Goal: Task Accomplishment & Management: Complete application form

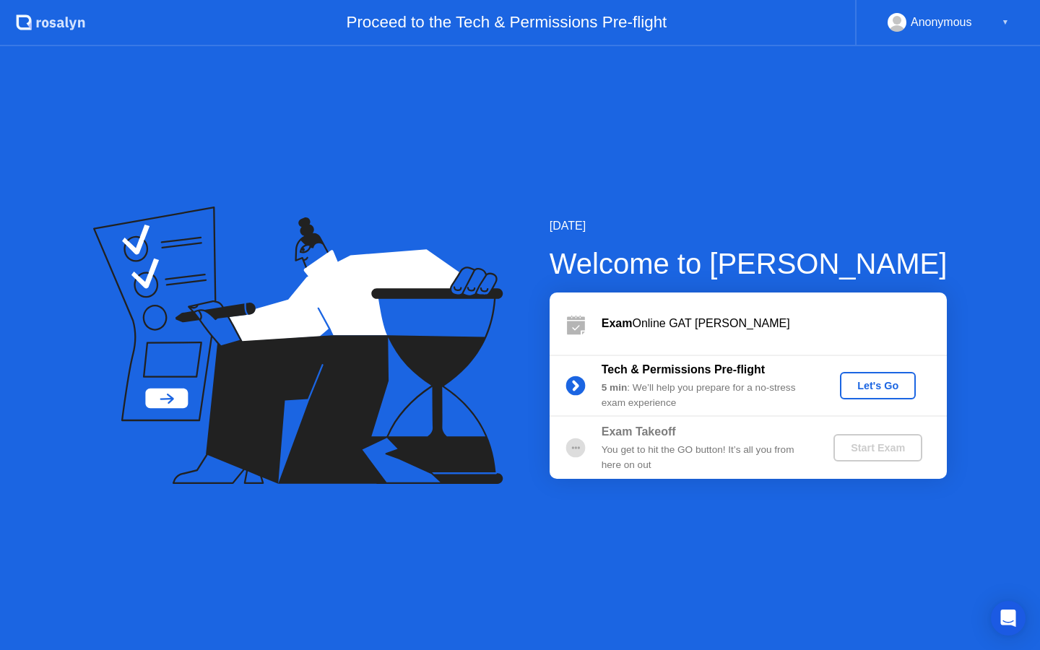
click at [865, 380] on div "Let's Go" at bounding box center [878, 386] width 64 height 12
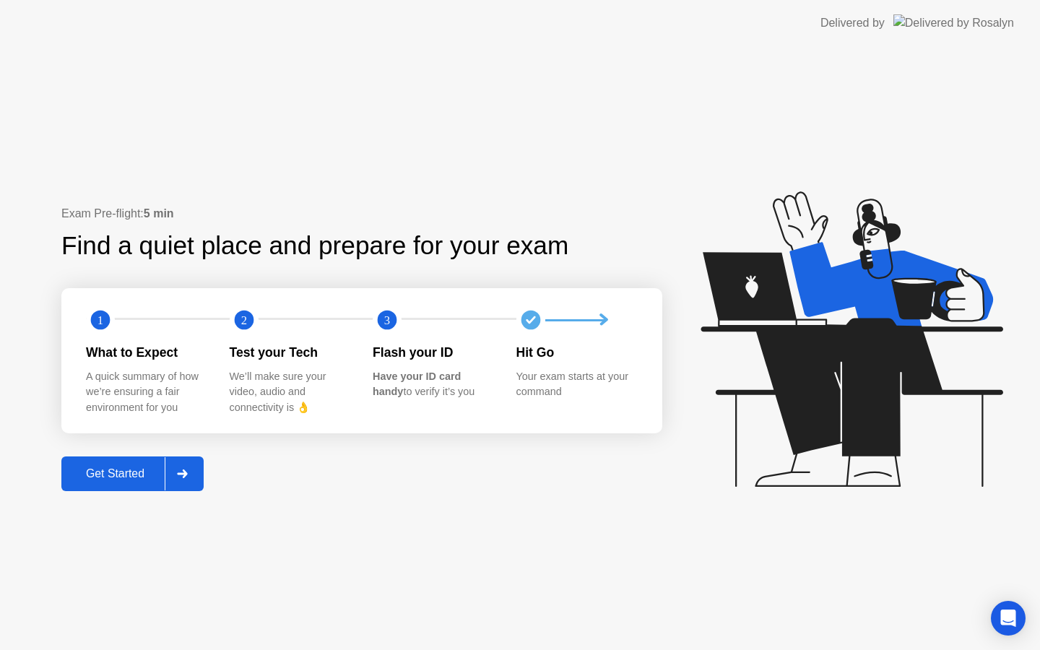
click at [144, 472] on div "Get Started" at bounding box center [115, 473] width 99 height 13
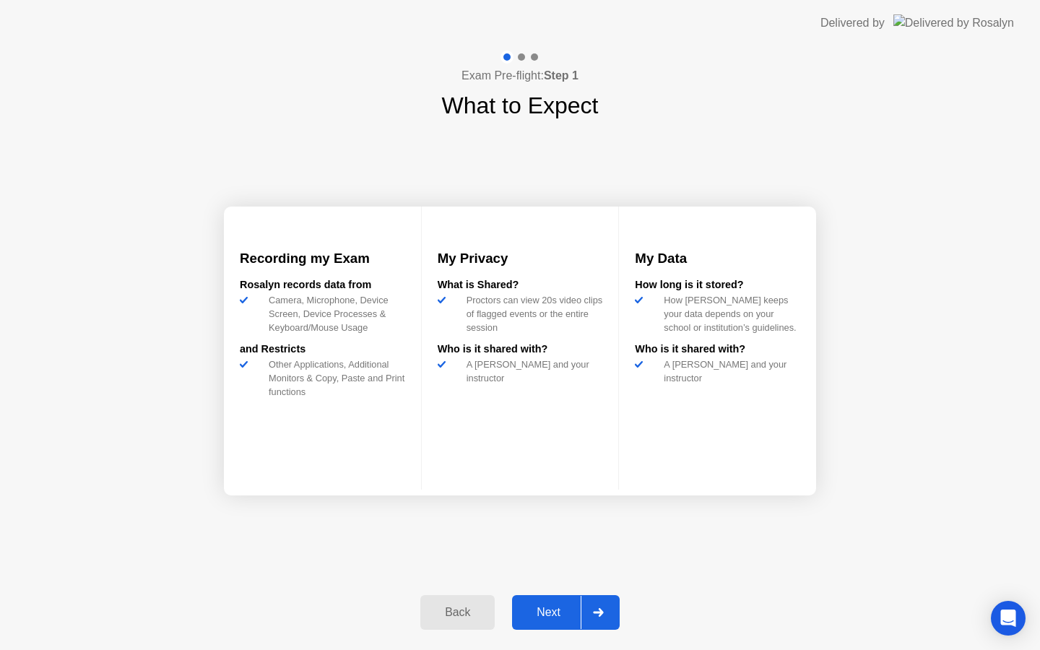
click at [579, 602] on button "Next" at bounding box center [566, 612] width 108 height 35
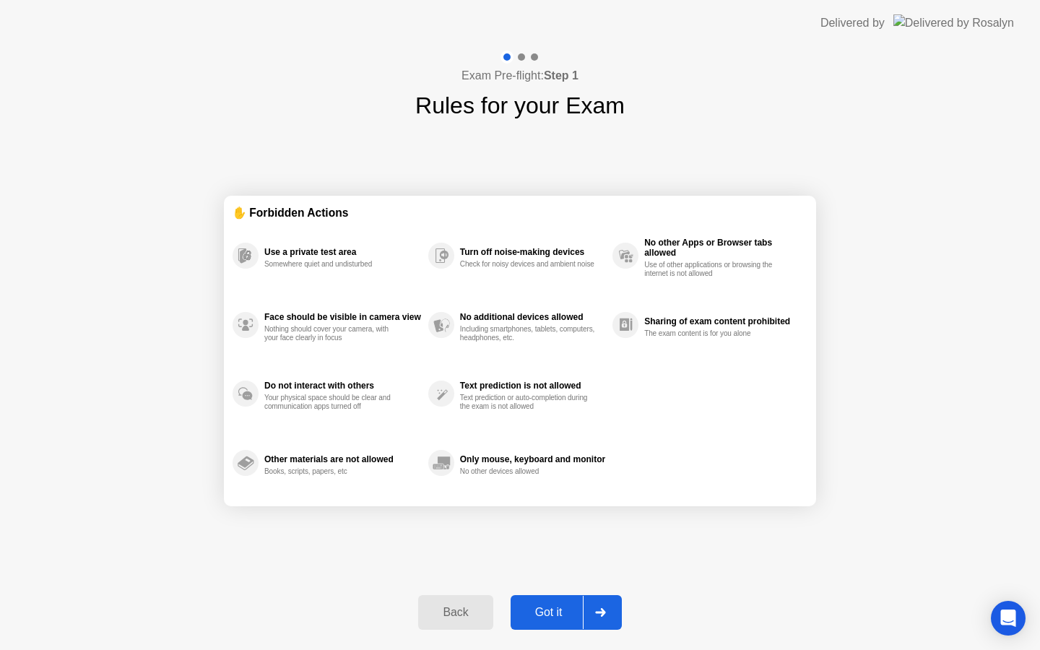
click at [561, 601] on button "Got it" at bounding box center [566, 612] width 111 height 35
select select "Available cameras"
select select "Available speakers"
select select "Available microphones"
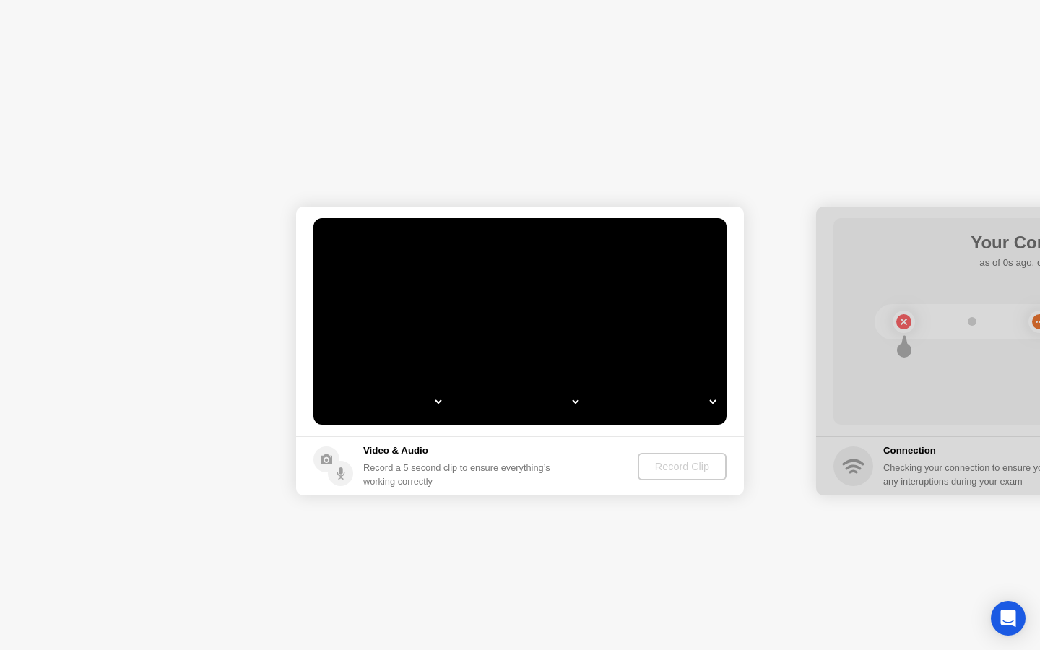
select select "**********"
select select "*******"
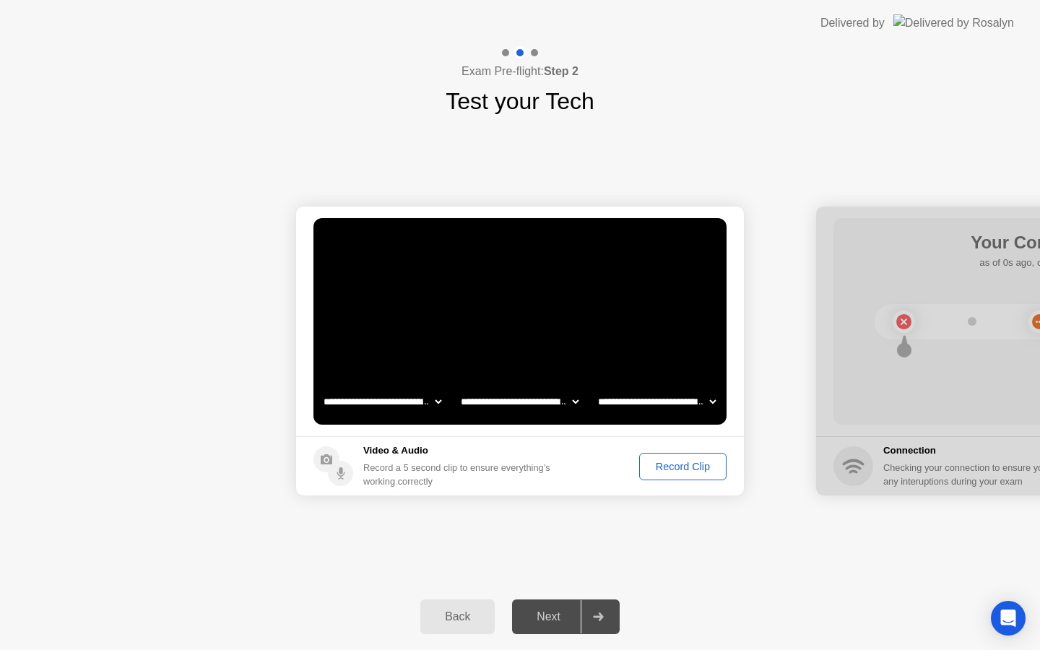
click at [566, 618] on div "Next" at bounding box center [548, 616] width 64 height 13
click at [696, 465] on div "Record Clip" at bounding box center [682, 467] width 77 height 12
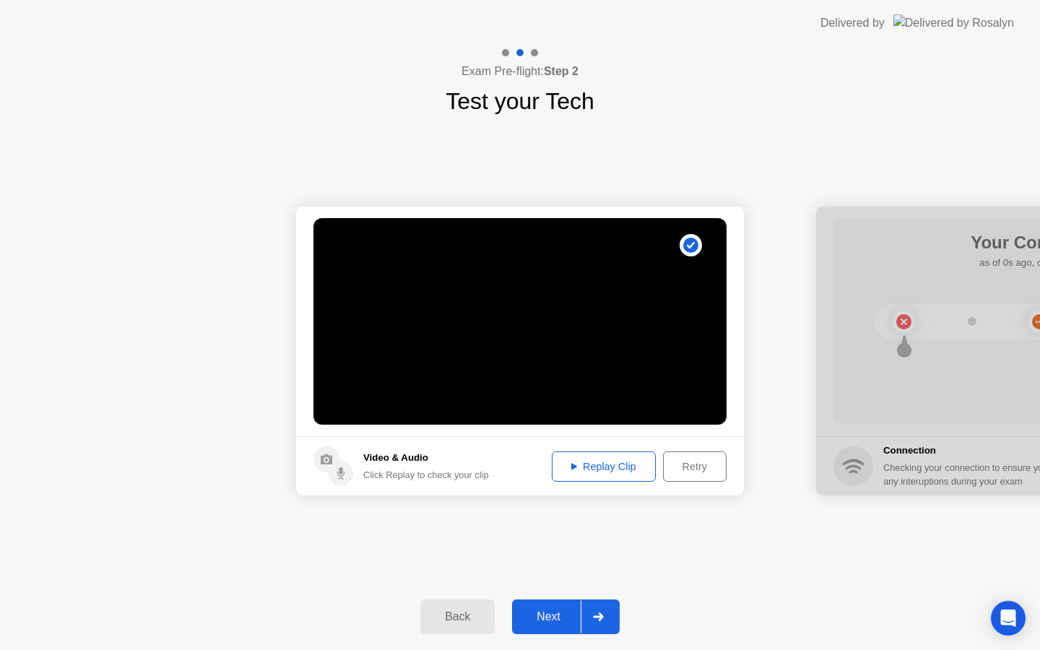
click at [558, 614] on div "Next" at bounding box center [548, 616] width 64 height 13
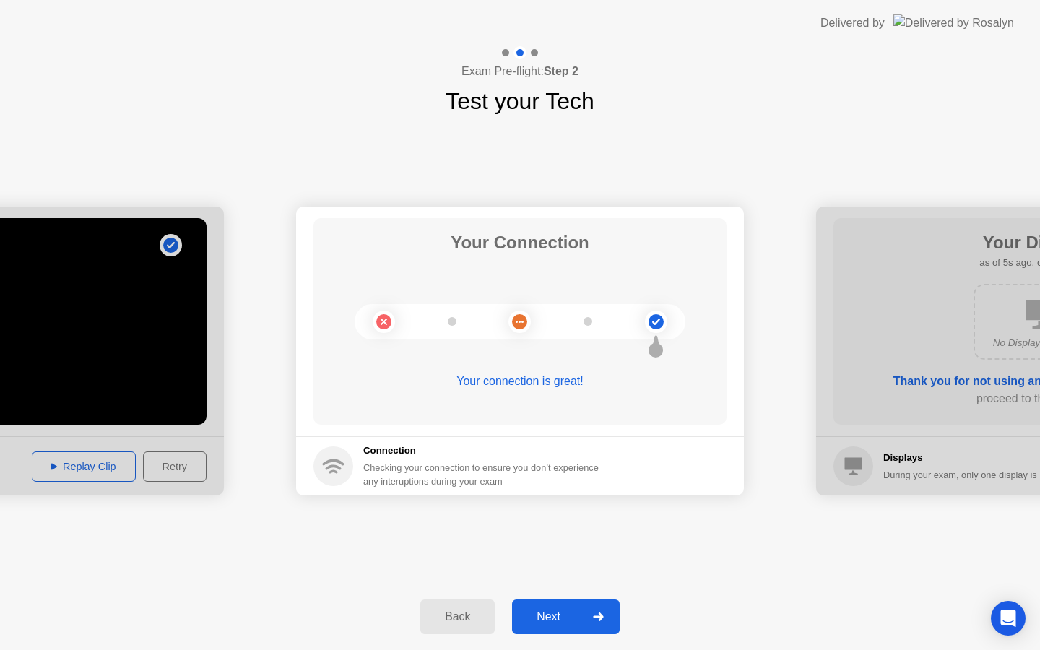
click at [574, 618] on div "Next" at bounding box center [548, 616] width 64 height 13
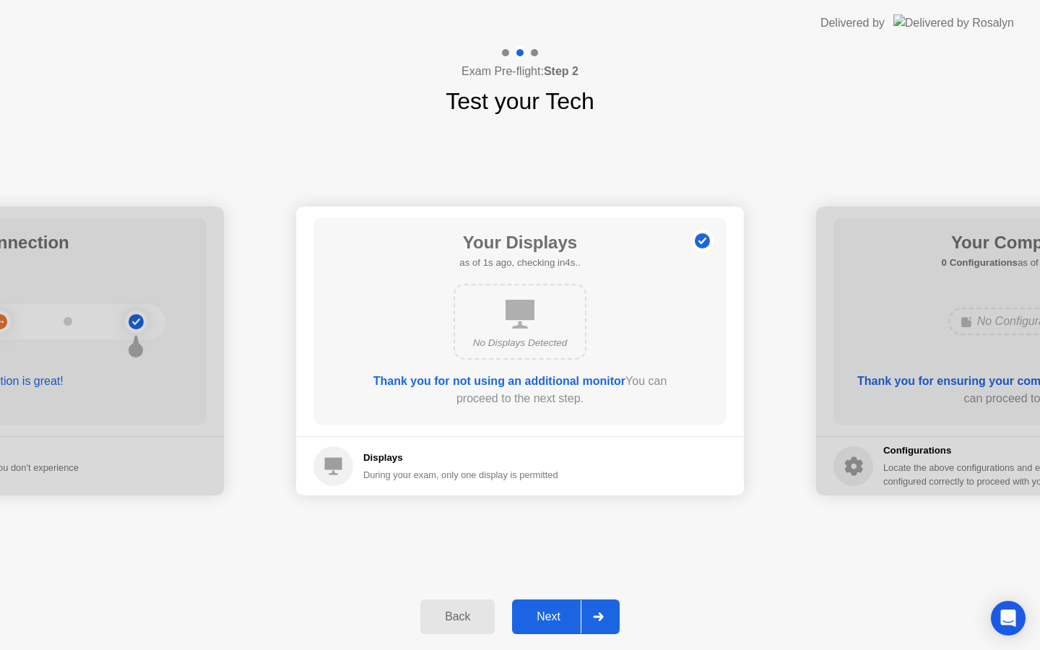
click at [585, 616] on div at bounding box center [598, 616] width 35 height 33
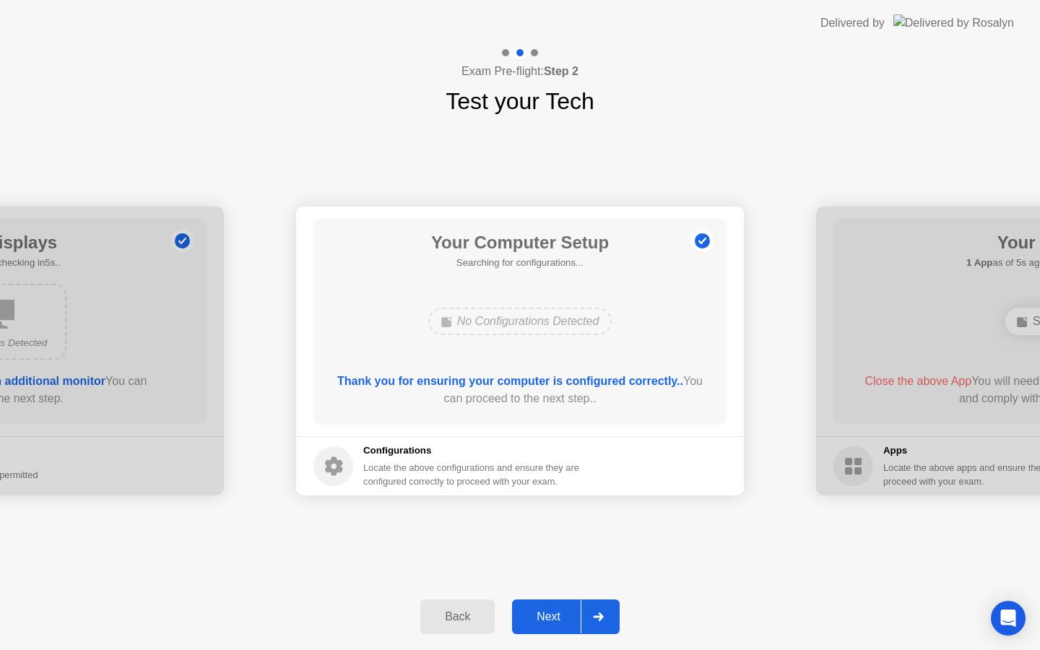
click at [584, 625] on div at bounding box center [598, 616] width 35 height 33
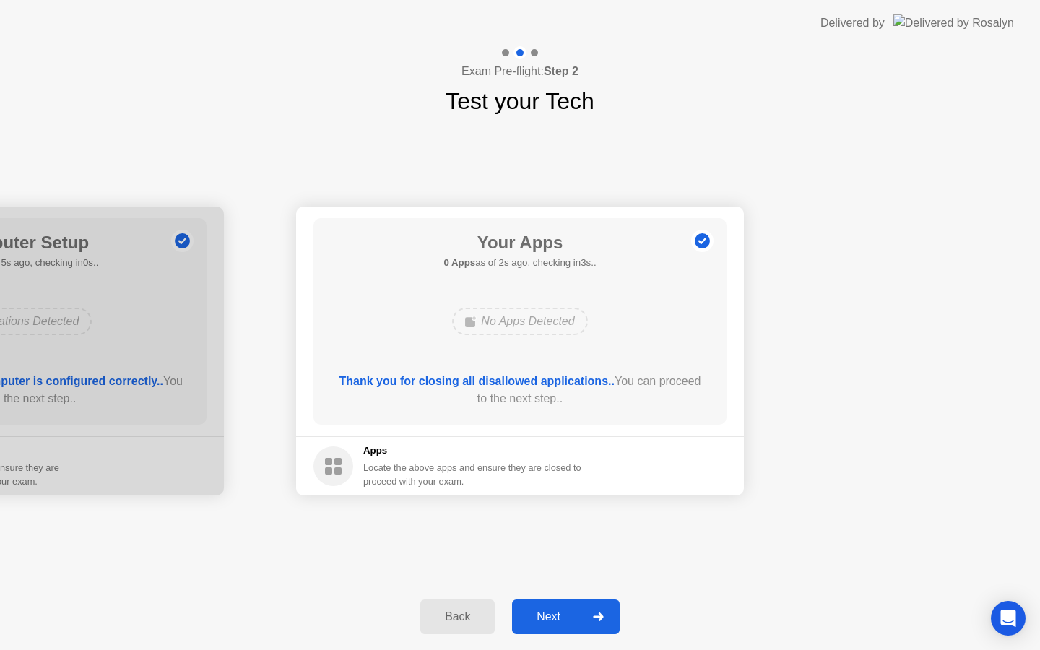
click at [579, 614] on div "Next" at bounding box center [548, 616] width 64 height 13
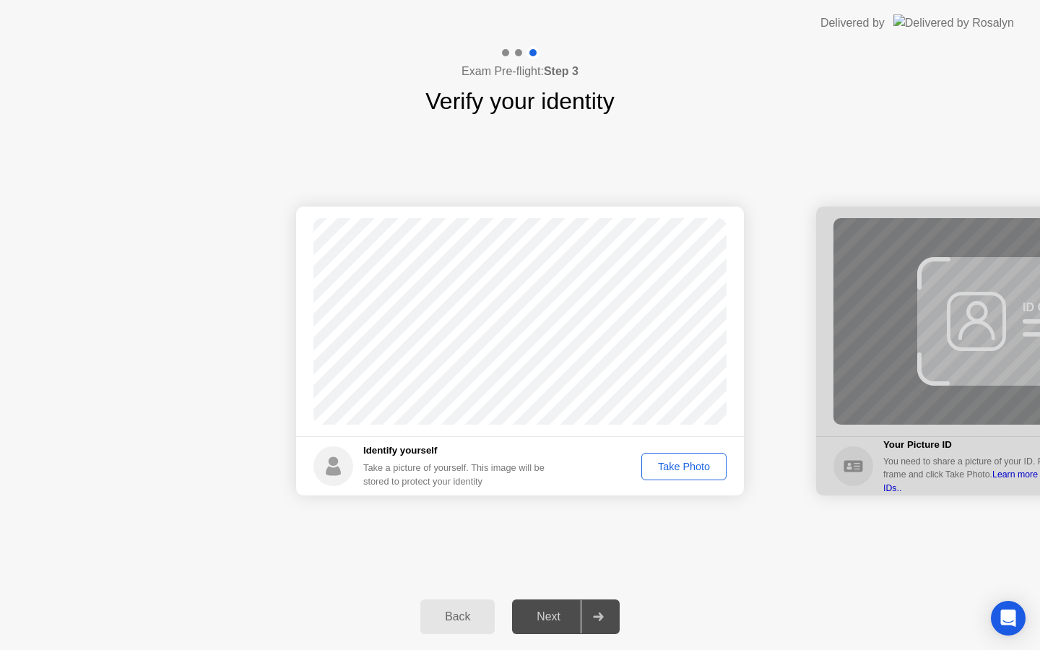
click at [694, 465] on div "Take Photo" at bounding box center [683, 467] width 75 height 12
click at [594, 618] on icon at bounding box center [598, 617] width 10 height 9
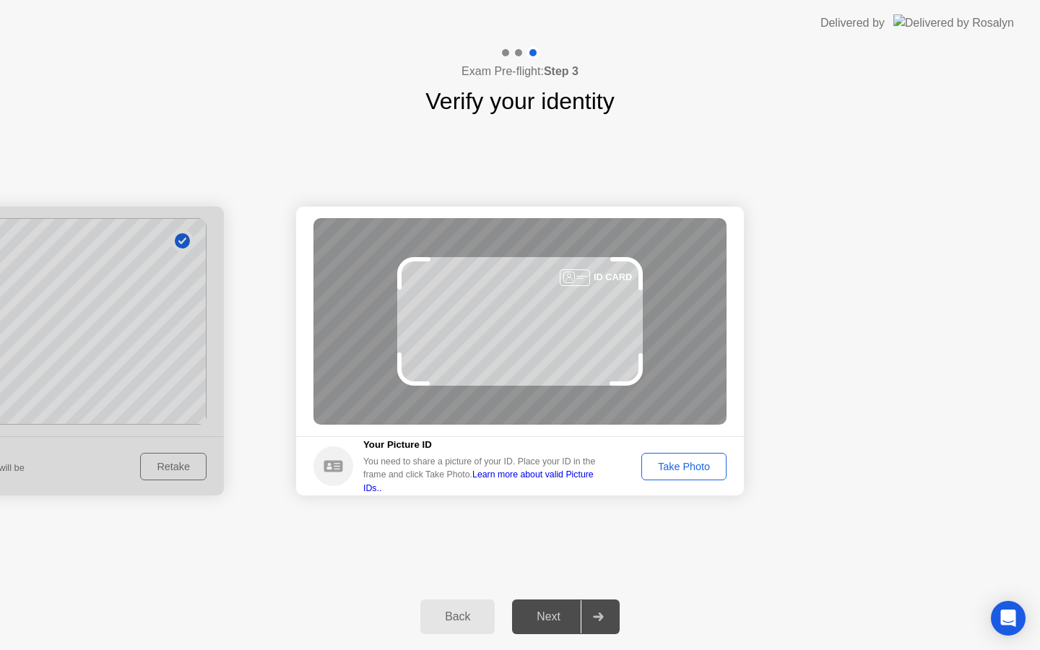
click at [678, 463] on div "Take Photo" at bounding box center [683, 467] width 75 height 12
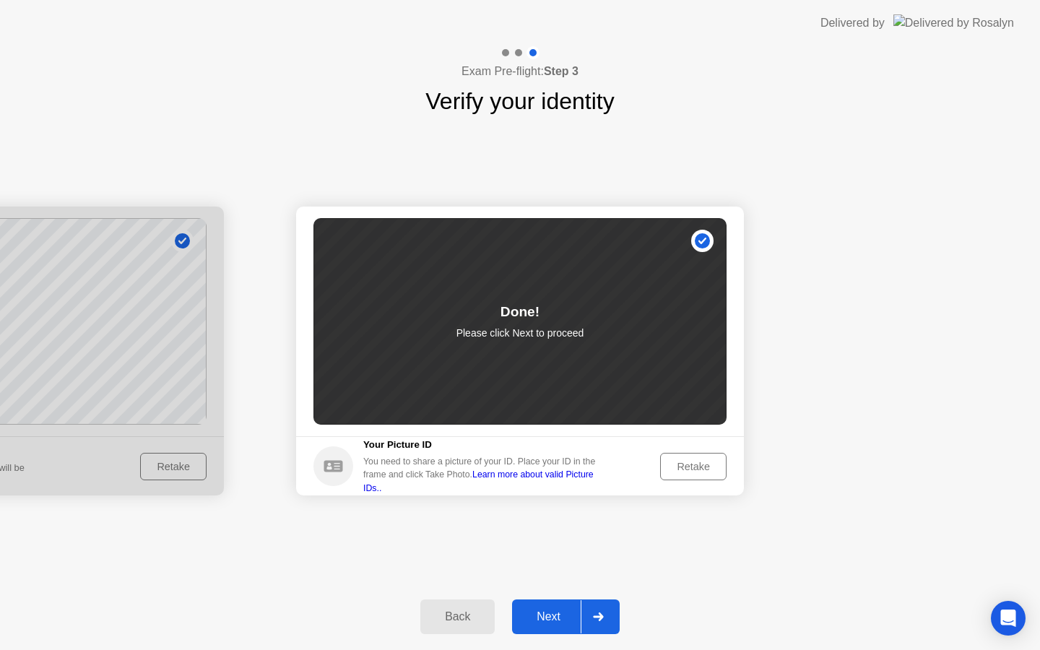
click at [585, 613] on div at bounding box center [598, 616] width 35 height 33
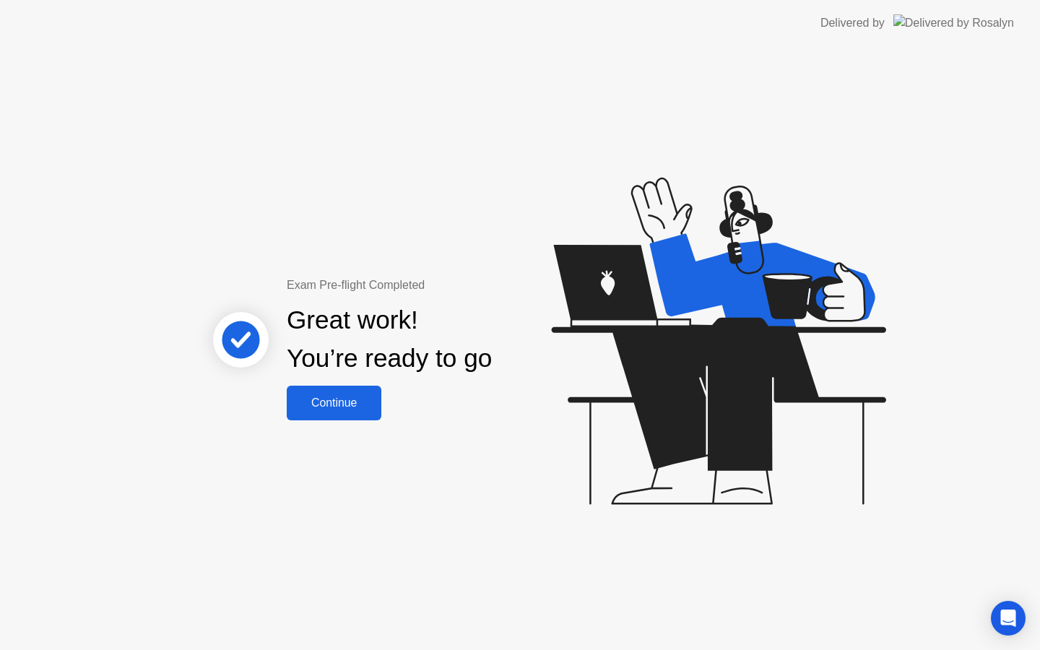
click at [344, 401] on div "Continue" at bounding box center [334, 403] width 86 height 13
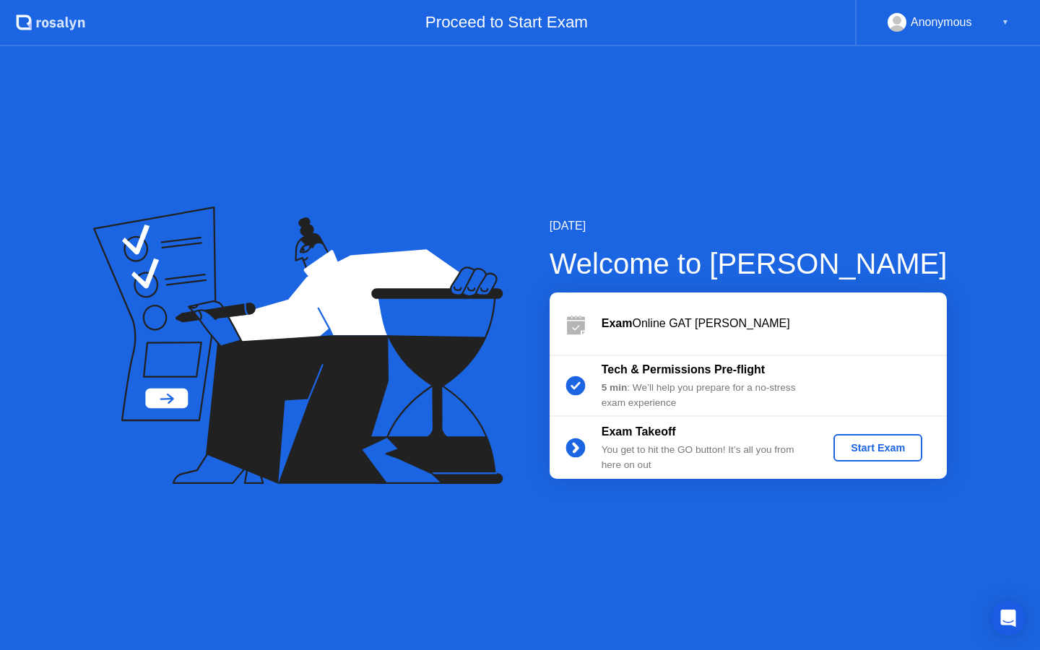
click at [878, 451] on div "Start Exam" at bounding box center [877, 448] width 77 height 12
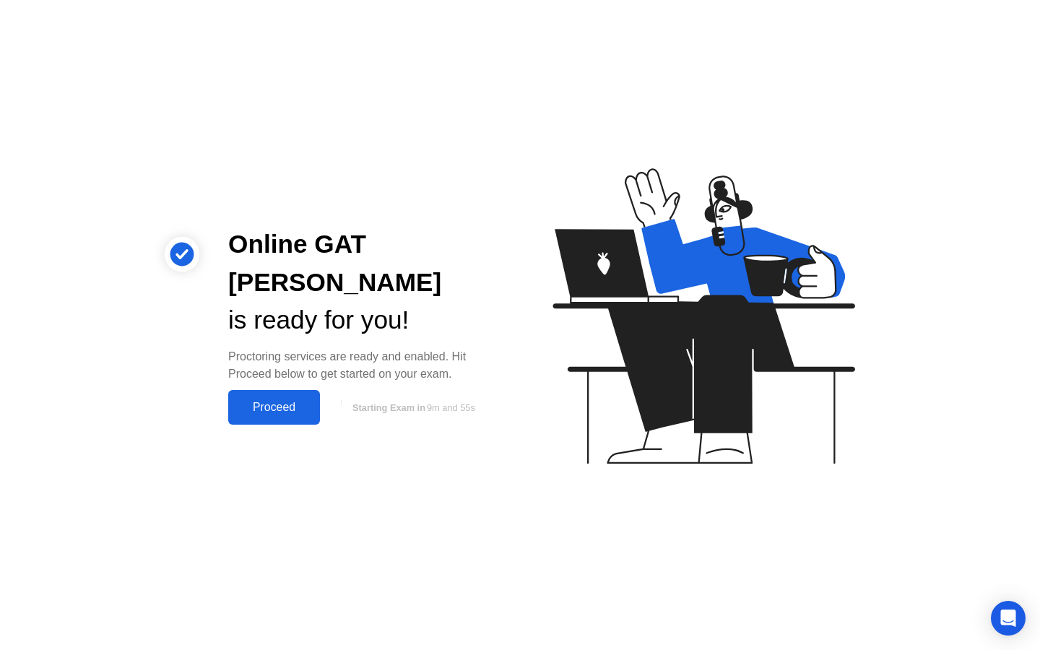
click at [295, 401] on div "Proceed" at bounding box center [274, 407] width 83 height 13
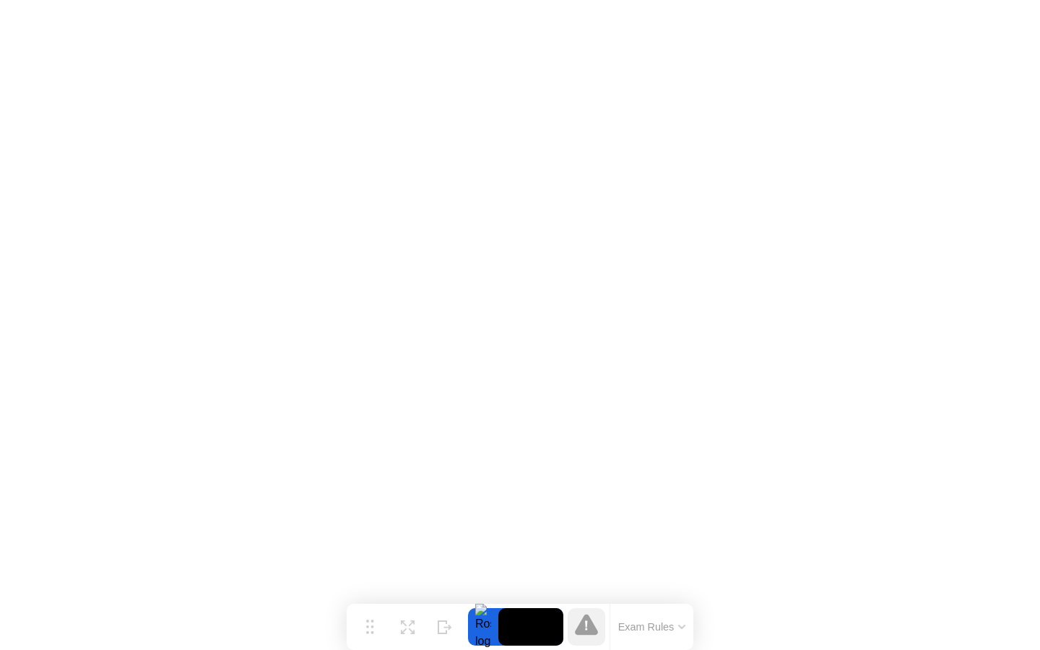
click at [656, 620] on button "Exam Rules" at bounding box center [652, 626] width 77 height 13
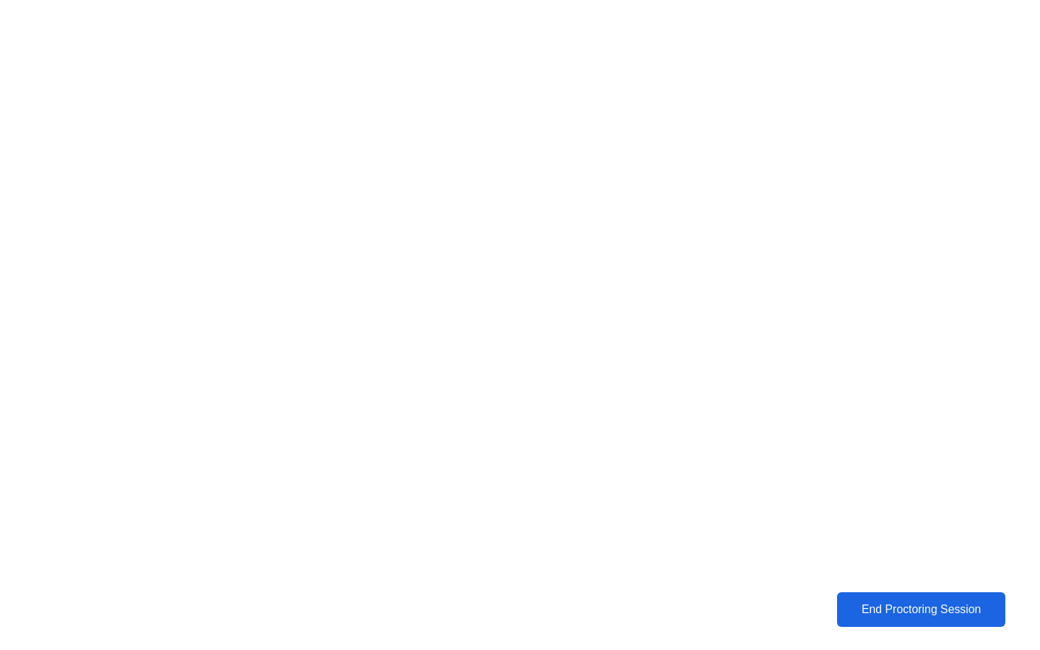
click at [896, 602] on div "End Proctoring Session" at bounding box center [921, 609] width 173 height 14
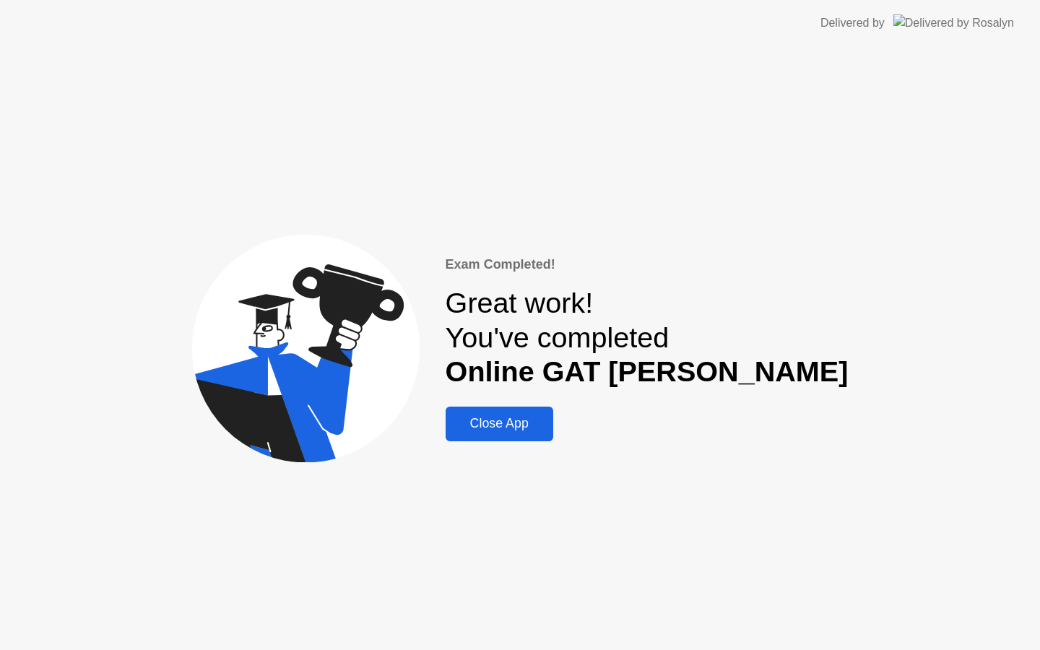
click at [549, 431] on div "Close App" at bounding box center [499, 423] width 99 height 15
